Goal: Task Accomplishment & Management: Manage account settings

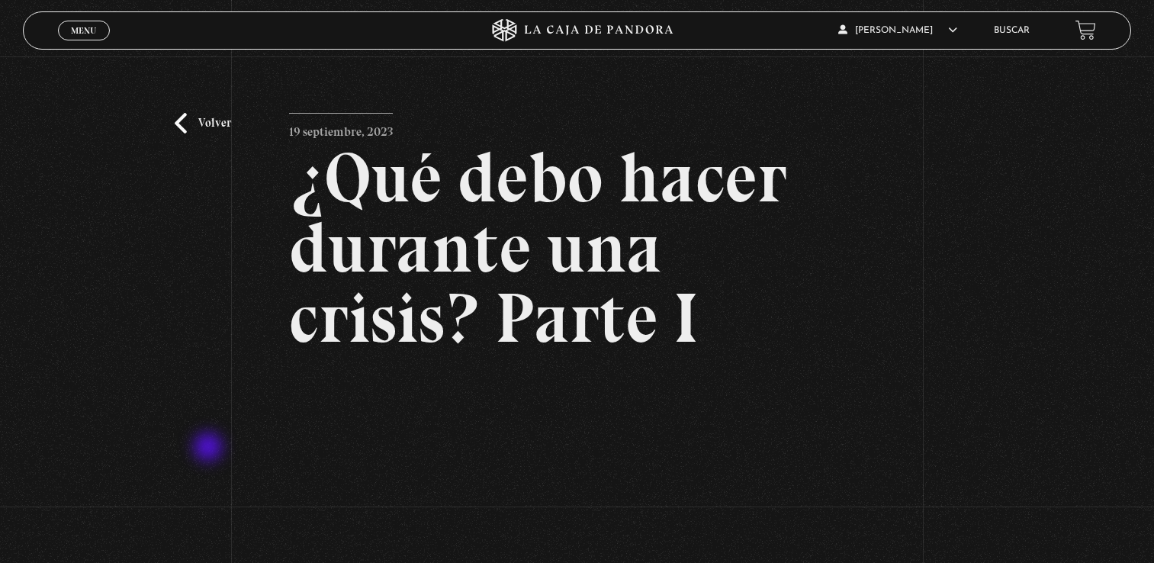
scroll to position [305, 0]
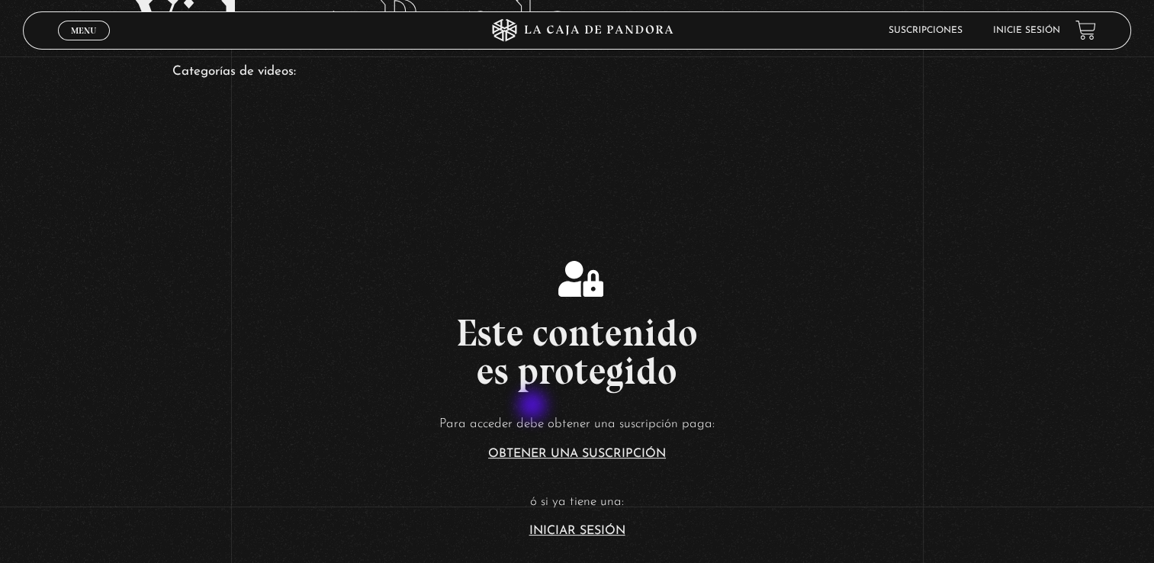
scroll to position [113, 0]
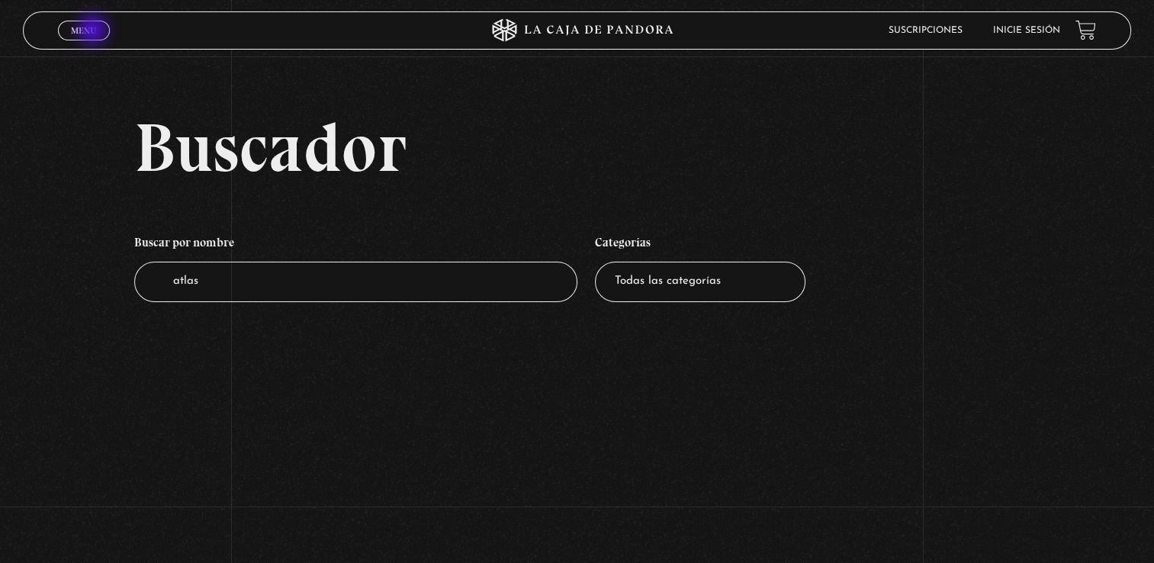
click at [94, 31] on span "Menu" at bounding box center [83, 30] width 25 height 9
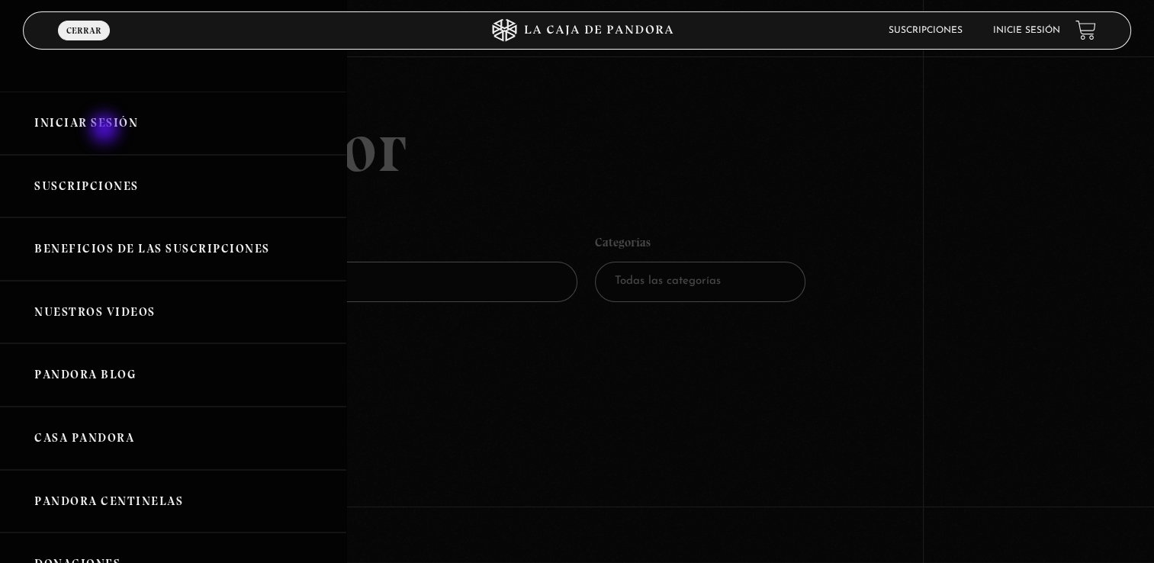
click at [106, 130] on link "Iniciar Sesión" at bounding box center [173, 123] width 346 height 63
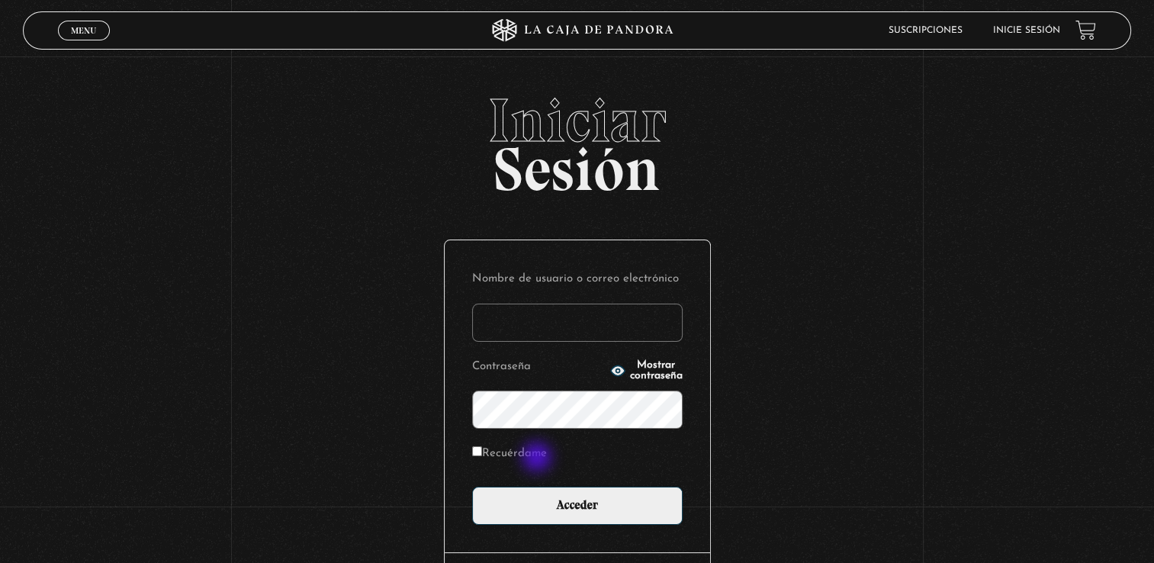
type input "rebesolerac"
click at [538, 458] on label "Recuérdame" at bounding box center [509, 454] width 75 height 24
click at [482, 456] on input "Recuérdame" at bounding box center [477, 451] width 10 height 10
checkbox input "true"
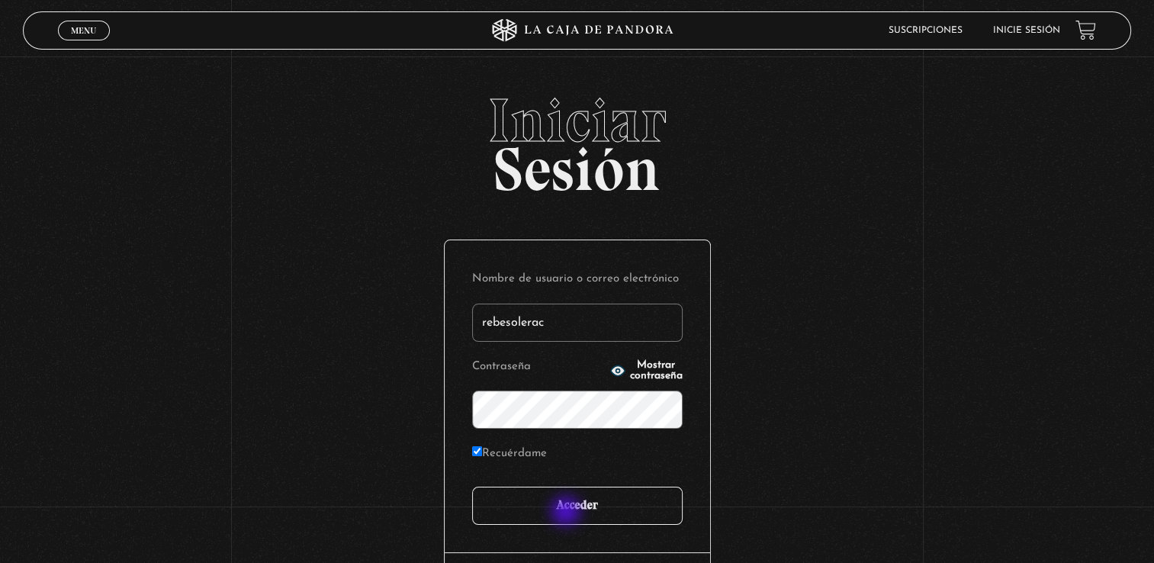
click at [567, 512] on input "Acceder" at bounding box center [577, 506] width 210 height 38
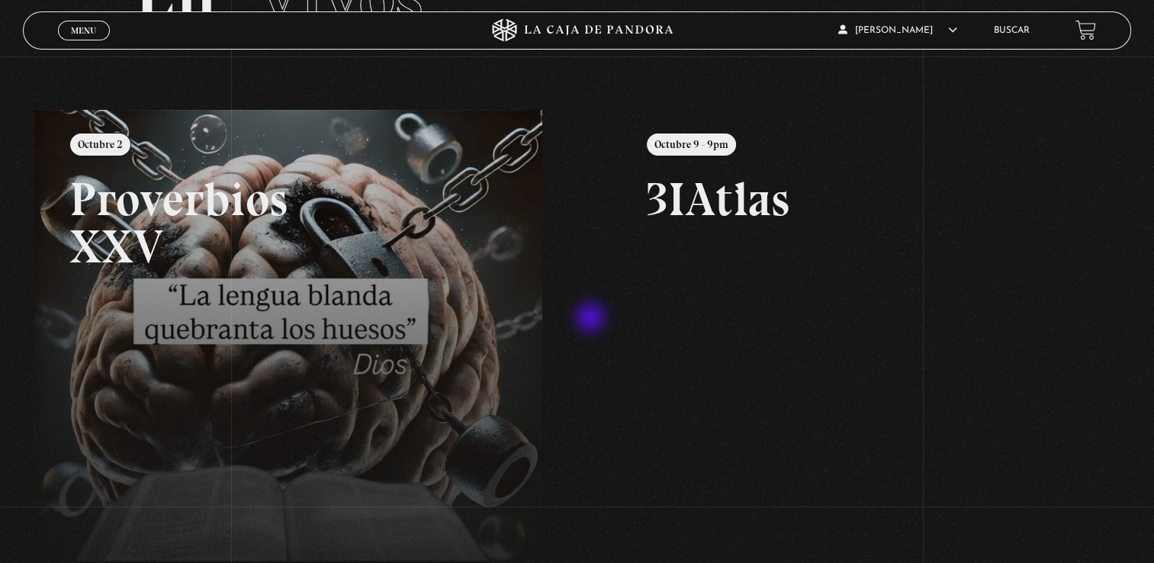
scroll to position [116, 0]
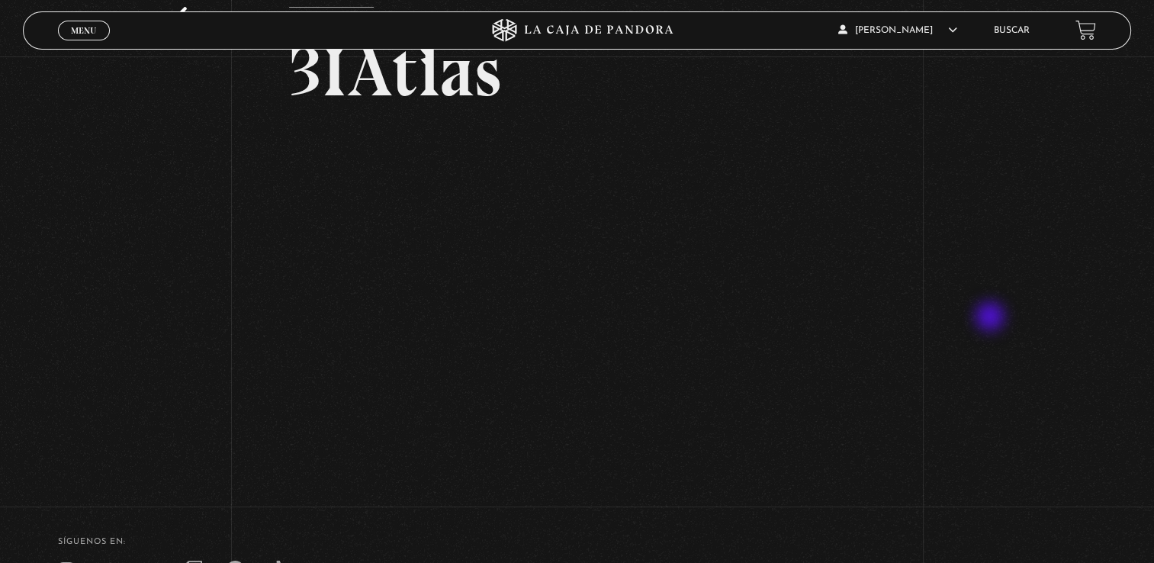
scroll to position [105, 0]
